Goal: Task Accomplishment & Management: Manage account settings

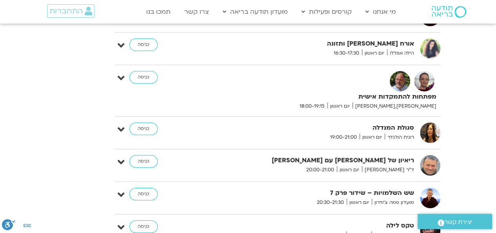
scroll to position [2661, 0]
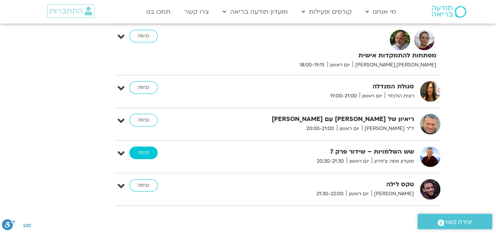
click at [147, 146] on link "כניסה" at bounding box center [143, 152] width 28 height 13
click at [136, 146] on link "כניסה" at bounding box center [143, 152] width 28 height 13
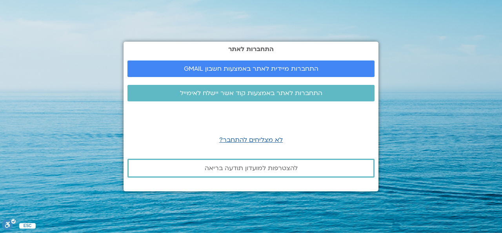
click at [181, 200] on div "התחברות לאתר התחברות מיידית לאתר באמצעות חשבון GMAIL התחברות לאתר באמצעות קוד א…" at bounding box center [251, 116] width 255 height 233
click at [247, 69] on span "התחברות מיידית לאתר באמצעות חשבון GMAIL" at bounding box center [251, 68] width 135 height 7
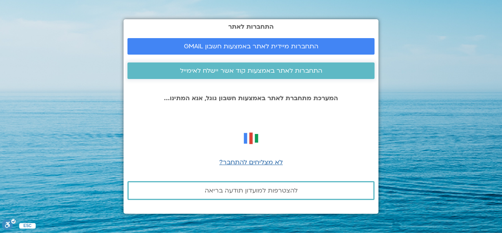
click at [275, 72] on span "התחברות לאתר באמצעות קוד אשר יישלח לאימייל" at bounding box center [251, 70] width 142 height 7
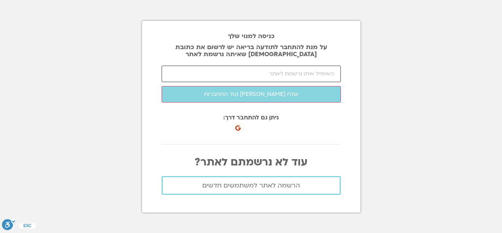
click at [296, 73] on input "email" at bounding box center [251, 73] width 179 height 16
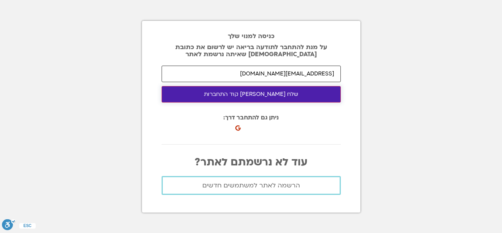
type input "yehuditsara18@gmail.com"
click at [272, 93] on button "שלח לי קוד התחברות" at bounding box center [251, 94] width 179 height 16
click at [278, 95] on button "שלח לי קוד התחברות" at bounding box center [251, 94] width 179 height 16
